Goal: Check status: Check status

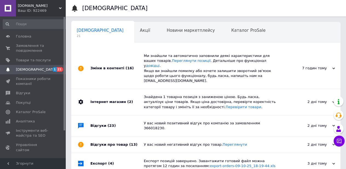
scroll to position [0, 2]
click at [33, 45] on span "Замовлення та повідомлення" at bounding box center [33, 48] width 35 height 10
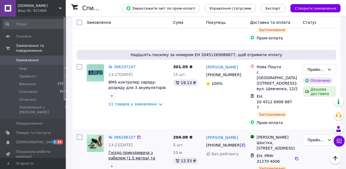
scroll to position [335, 0]
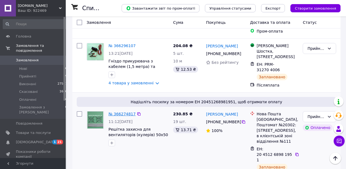
click at [116, 112] on link "№ 366274817" at bounding box center [122, 114] width 27 height 4
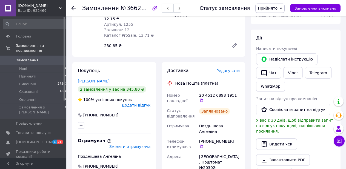
scroll to position [237, 0]
click at [35, 73] on li "Прийняті 19" at bounding box center [35, 77] width 70 height 8
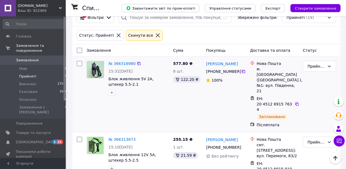
scroll to position [56, 0]
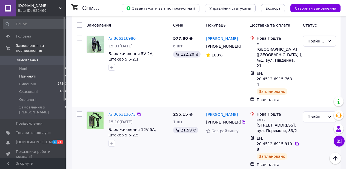
click at [116, 112] on link "№ 366313673" at bounding box center [122, 114] width 27 height 4
